Goal: Task Accomplishment & Management: Complete application form

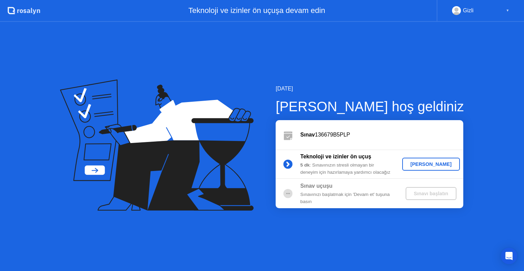
click at [423, 164] on div "[PERSON_NAME]" at bounding box center [431, 163] width 52 height 5
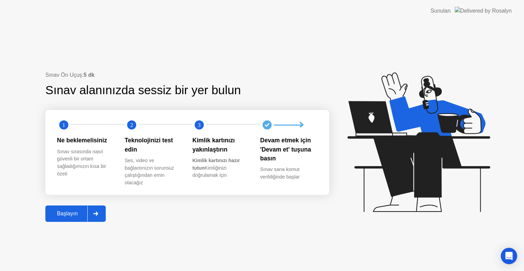
click at [52, 217] on div "Başlayın" at bounding box center [67, 213] width 40 height 6
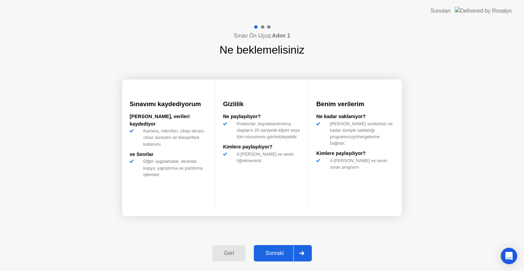
click at [272, 254] on div "Sonraki" at bounding box center [275, 253] width 38 height 6
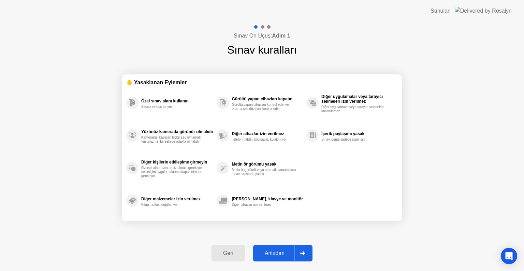
click at [278, 250] on div "Anladım" at bounding box center [274, 253] width 39 height 6
select select "**********"
select select "*******"
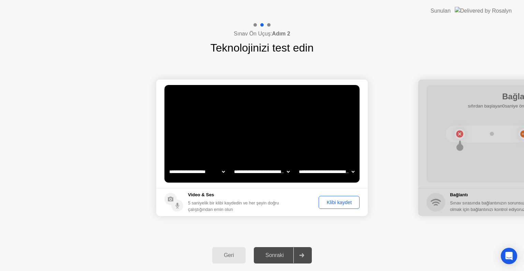
click at [342, 203] on div "Klibi kaydet" at bounding box center [339, 201] width 36 height 5
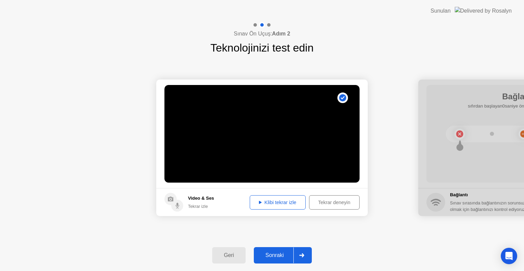
click at [281, 258] on div "Sonraki" at bounding box center [275, 255] width 38 height 6
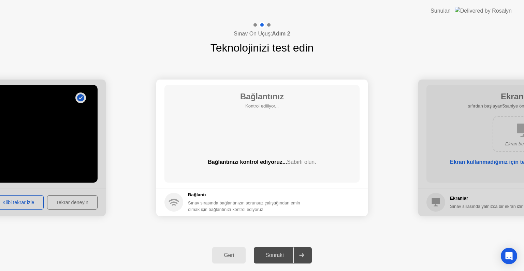
click at [90, 157] on div at bounding box center [-1, 147] width 211 height 136
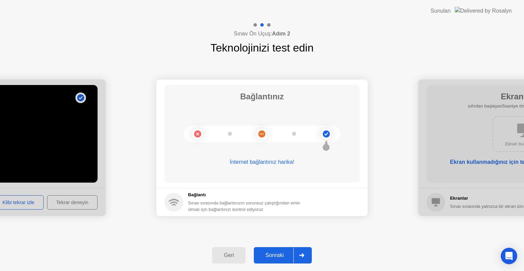
click at [283, 257] on div "Sonraki" at bounding box center [275, 255] width 38 height 6
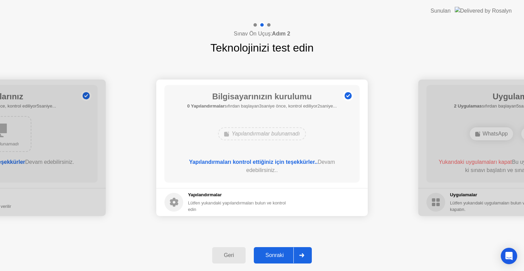
click at [281, 255] on div "Sonraki" at bounding box center [275, 255] width 38 height 6
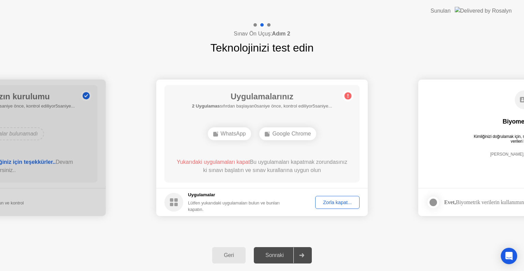
click at [340, 202] on div "Zorla kapat..." at bounding box center [337, 201] width 40 height 5
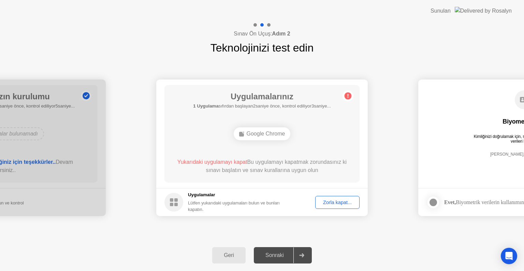
click at [343, 204] on div "Zorla kapat..." at bounding box center [337, 201] width 40 height 5
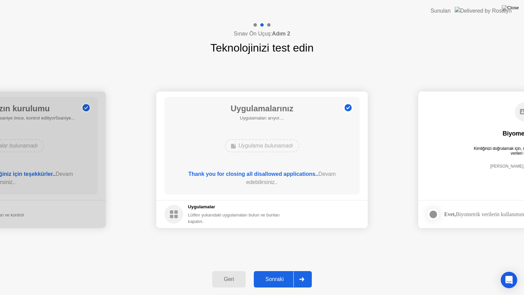
click at [274, 270] on div "Sonraki" at bounding box center [275, 279] width 38 height 6
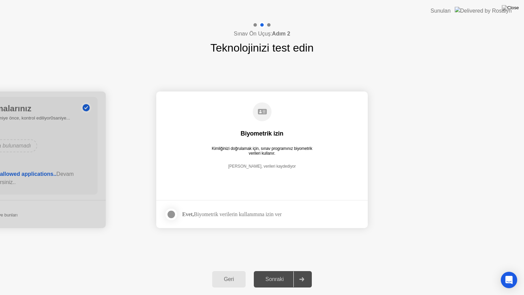
drag, startPoint x: 171, startPoint y: 217, endPoint x: 170, endPoint y: 224, distance: 7.9
click at [170, 217] on div at bounding box center [171, 214] width 8 height 8
click at [279, 270] on div "Sonraki" at bounding box center [275, 279] width 38 height 6
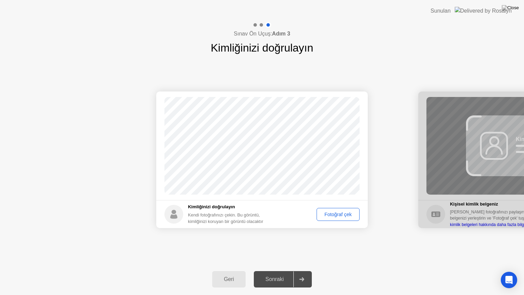
click at [342, 214] on div "Fotoğraf çek" at bounding box center [338, 213] width 38 height 5
click at [337, 213] on div "Fotoğraf çek" at bounding box center [338, 213] width 38 height 5
click at [282, 270] on div "Sonraki" at bounding box center [275, 279] width 38 height 6
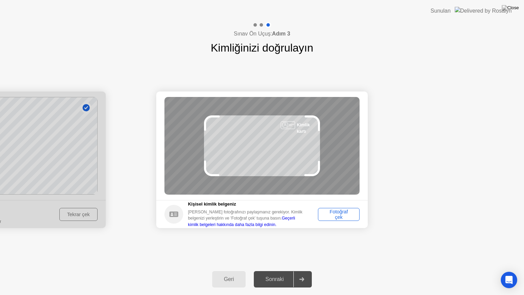
click at [344, 215] on div "Fotoğraf çek" at bounding box center [338, 214] width 37 height 11
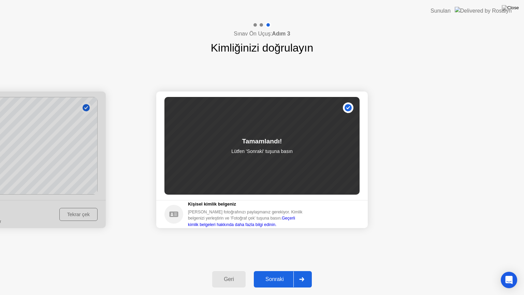
click at [280, 270] on div "Sonraki" at bounding box center [275, 279] width 38 height 6
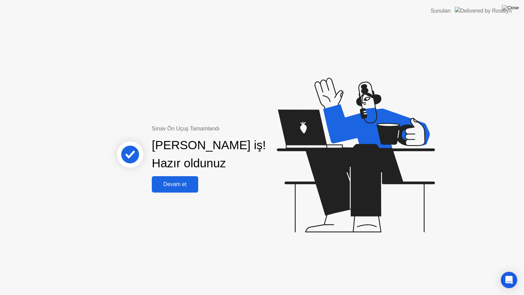
click at [185, 186] on div "Devam et" at bounding box center [175, 184] width 42 height 6
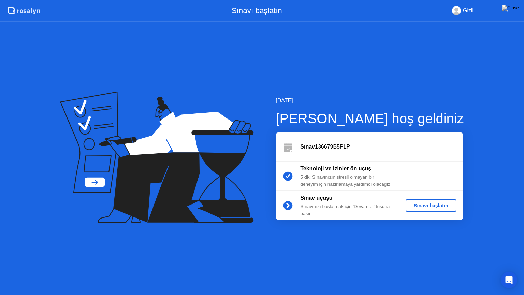
click at [430, 207] on div "Sınavı başlatın" at bounding box center [430, 205] width 45 height 5
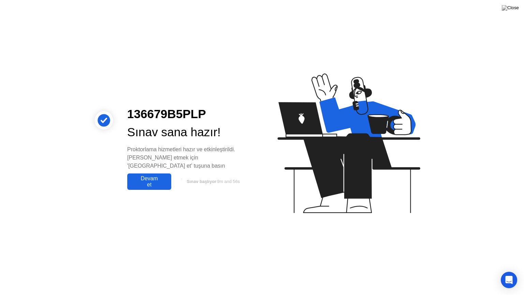
click at [161, 180] on div "Devam et" at bounding box center [149, 181] width 40 height 12
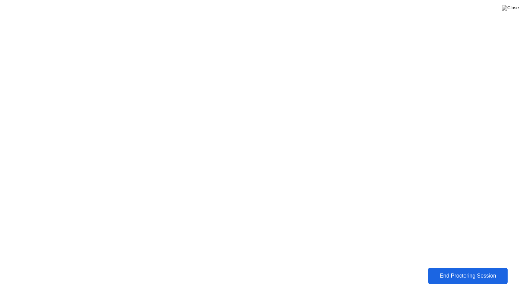
click at [453, 270] on div "End Proctoring Session" at bounding box center [467, 275] width 76 height 6
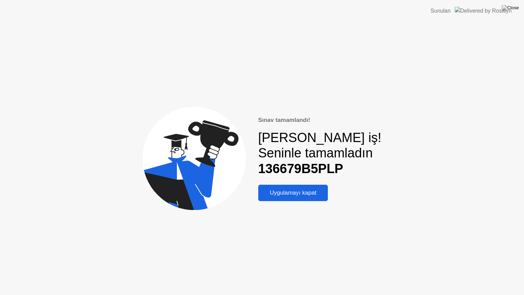
click at [294, 194] on div "Uygulamayı kapat" at bounding box center [293, 192] width 66 height 7
